Goal: Transaction & Acquisition: Purchase product/service

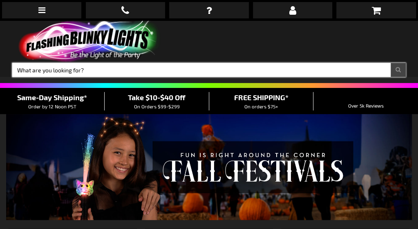
click at [200, 63] on input "Search" at bounding box center [209, 70] width 394 height 14
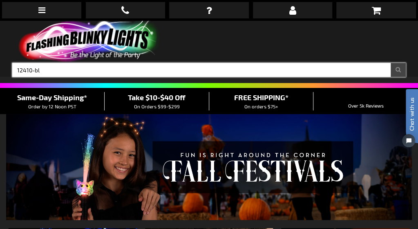
type input "12410-bl"
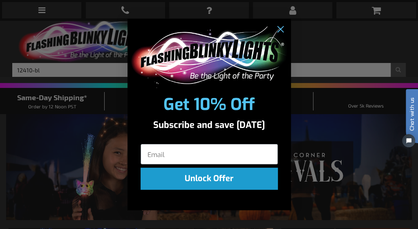
click input "Submit" at bounding box center [0, 0] width 0 height 0
click at [278, 31] on icon "Close dialog" at bounding box center [280, 30] width 6 height 6
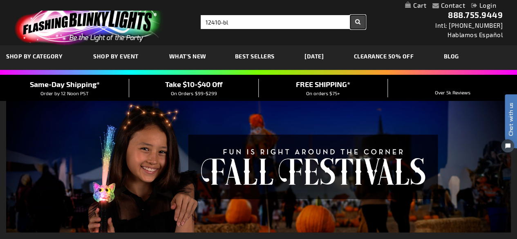
click at [358, 22] on button "Search" at bounding box center [357, 22] width 15 height 14
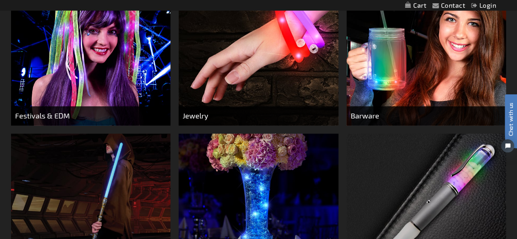
scroll to position [409, 0]
